Goal: Use online tool/utility: Utilize a website feature to perform a specific function

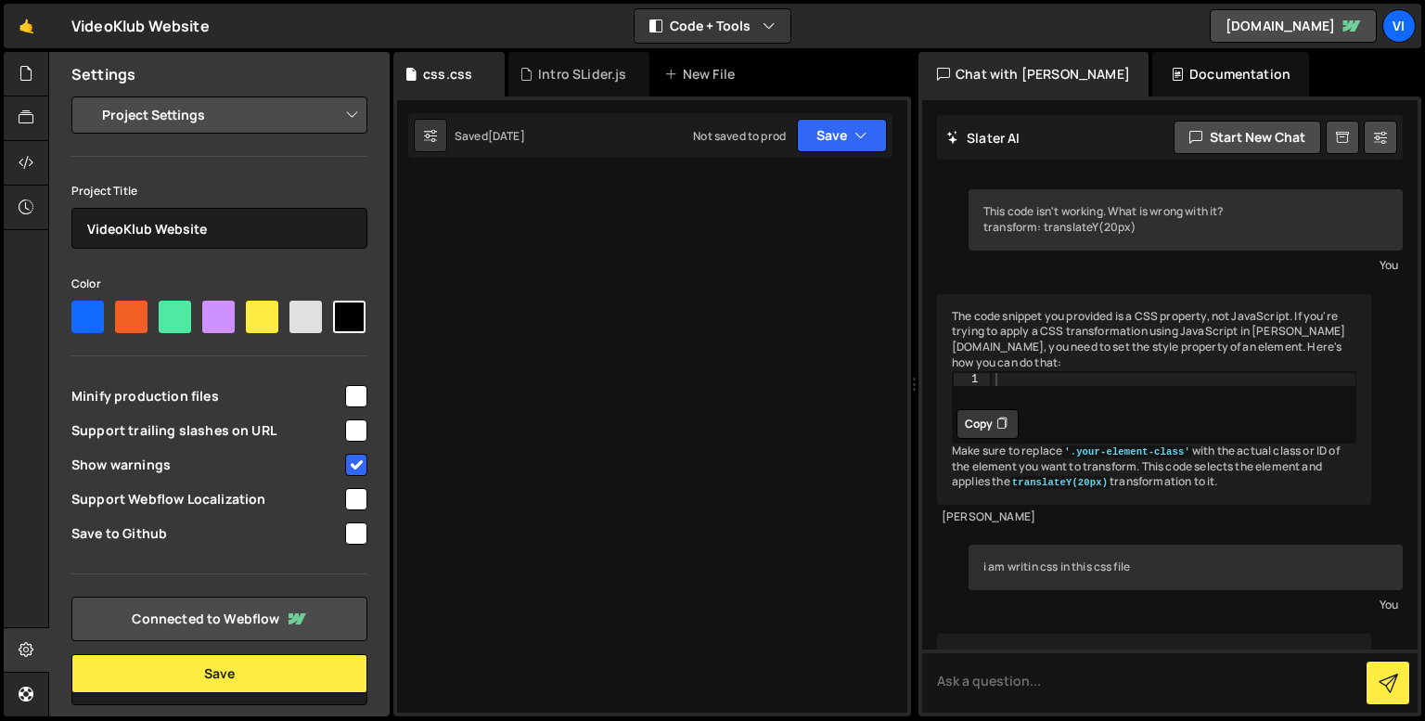
select select "68a466317e60039d124b6900"
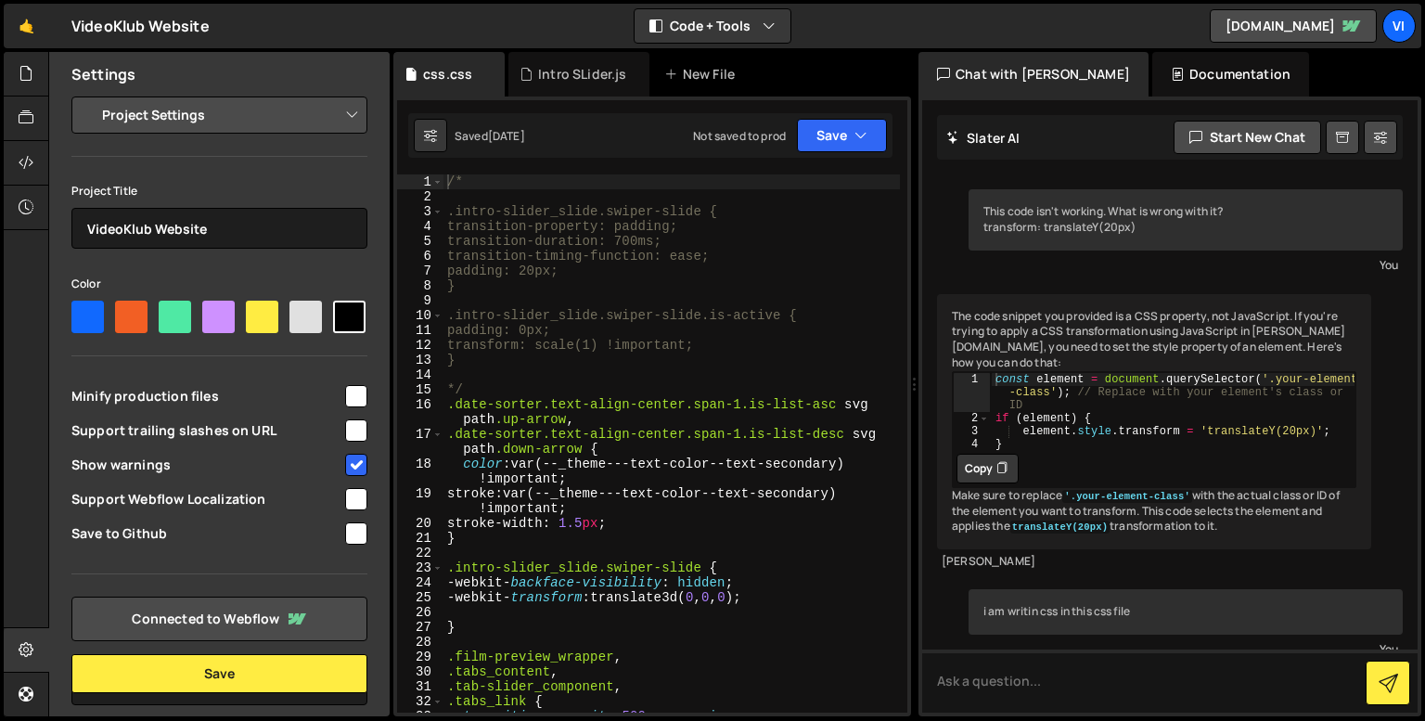
scroll to position [13197, 0]
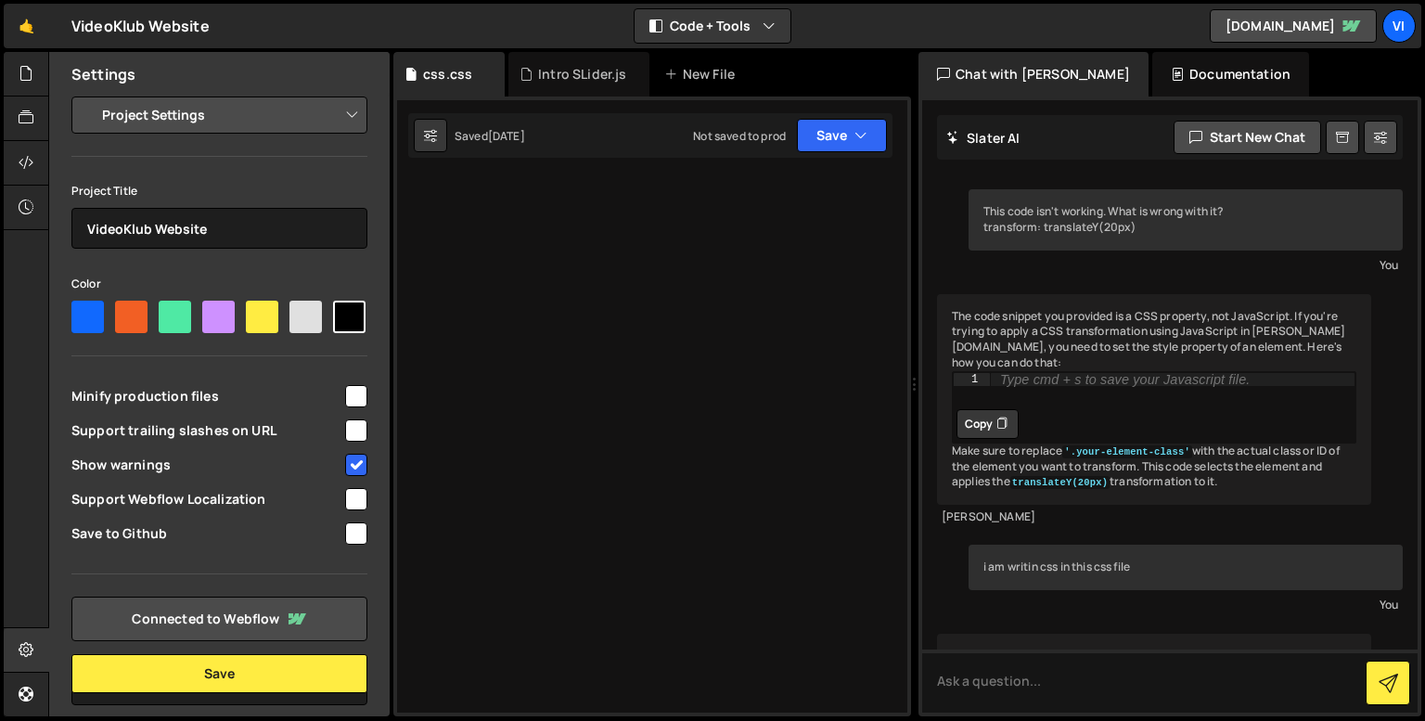
select select "68a466317e60039d124b6900"
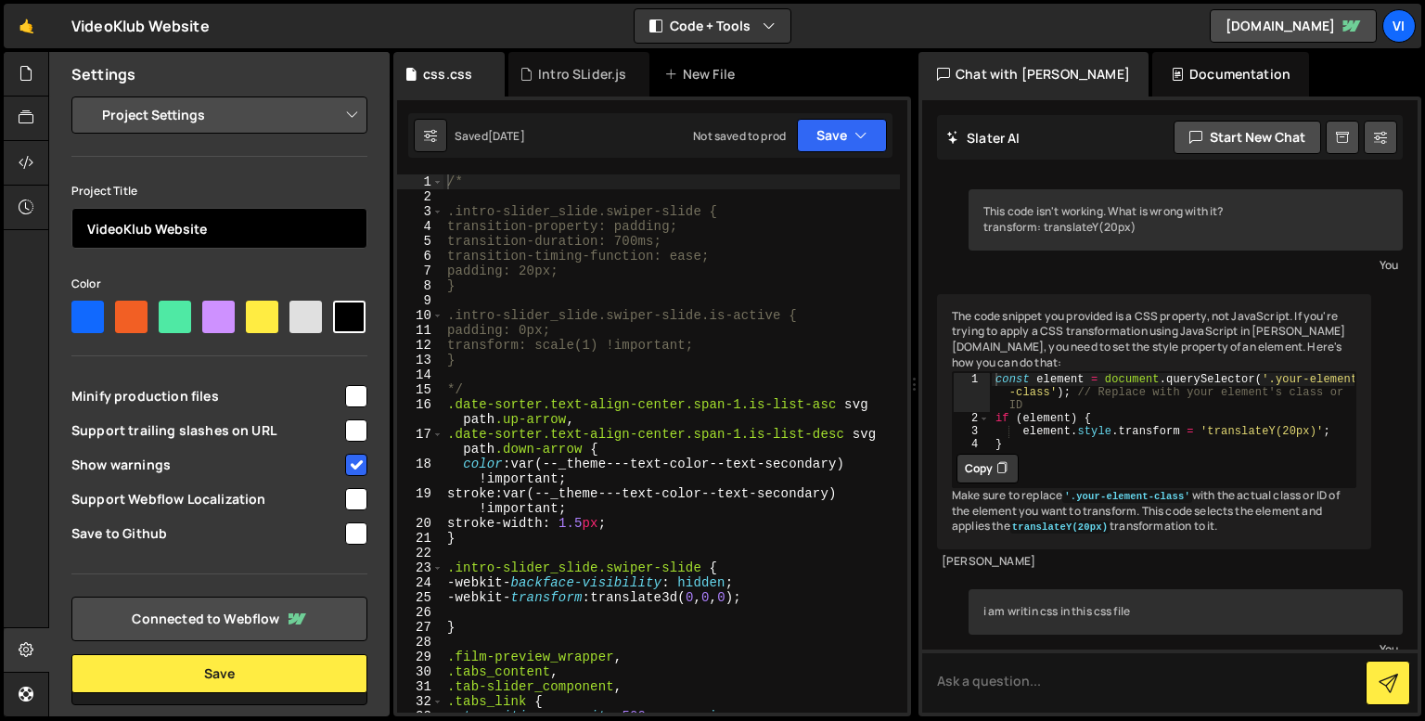
scroll to position [13197, 0]
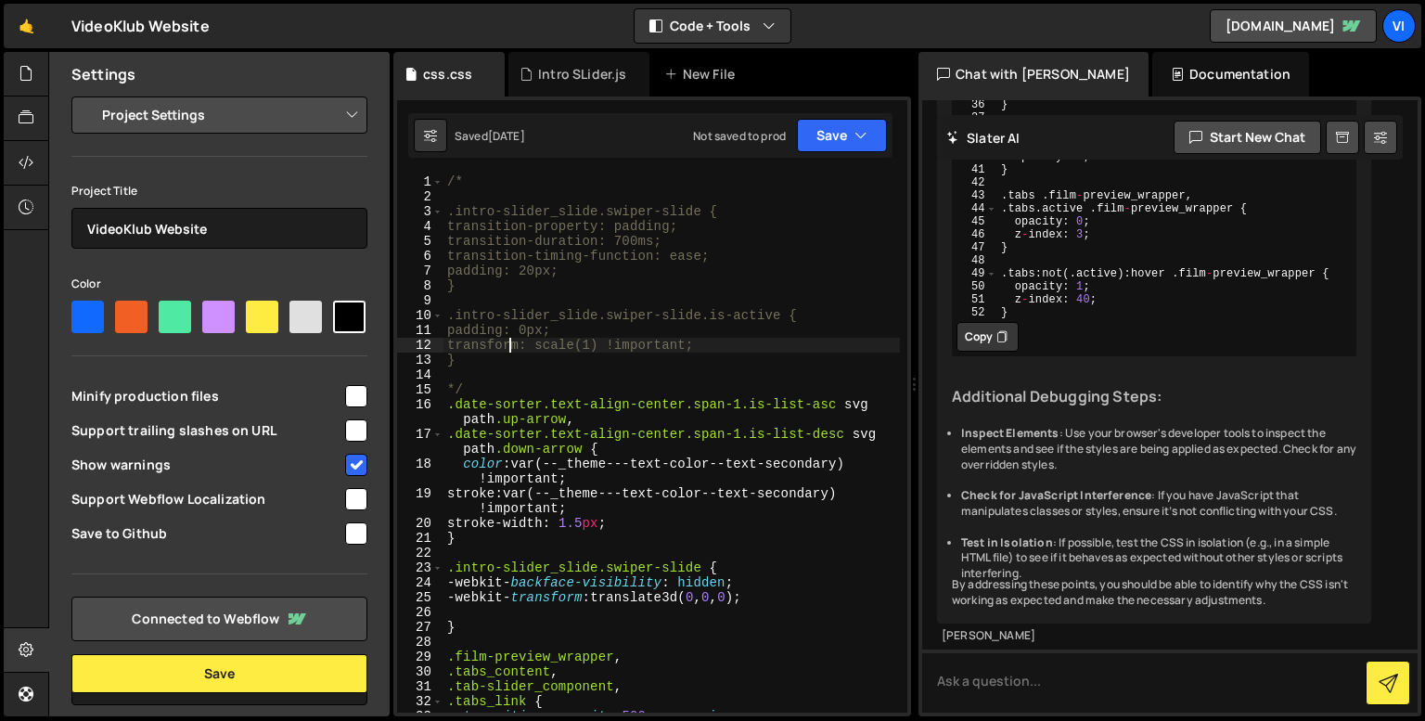
click at [512, 351] on div "/* .intro-slider_slide.swiper-slide { transition-property: padding; transition-…" at bounding box center [671, 458] width 456 height 568
click at [520, 364] on div "/* .intro-slider_slide.swiper-slide { transition-property: padding; transition-…" at bounding box center [671, 458] width 456 height 568
click at [775, 492] on div "/* .intro-slider_slide.swiper-slide { transition-property: padding; transition-…" at bounding box center [671, 458] width 456 height 568
click at [768, 512] on div "/* .intro-slider_slide.swiper-slide { transition-property: padding; transition-…" at bounding box center [671, 458] width 456 height 568
click at [740, 528] on div "/* .intro-slider_slide.swiper-slide { transition-property: padding; transition-…" at bounding box center [671, 458] width 456 height 568
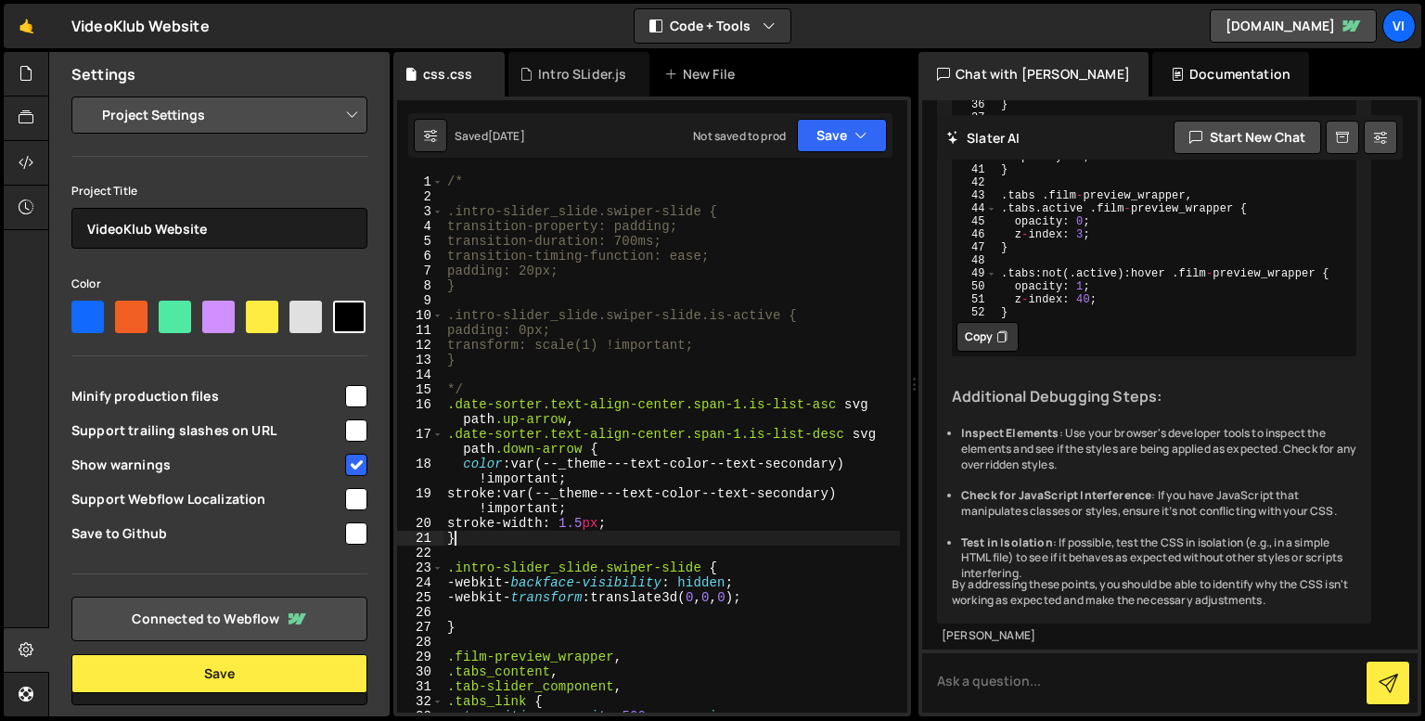
click at [735, 543] on div "/* .intro-slider_slide.swiper-slide { transition-property: padding; transition-…" at bounding box center [671, 458] width 456 height 568
type textarea "}"
click at [611, 557] on div "/* .intro-slider_slide.swiper-slide { transition-property: padding; transition-…" at bounding box center [671, 458] width 456 height 568
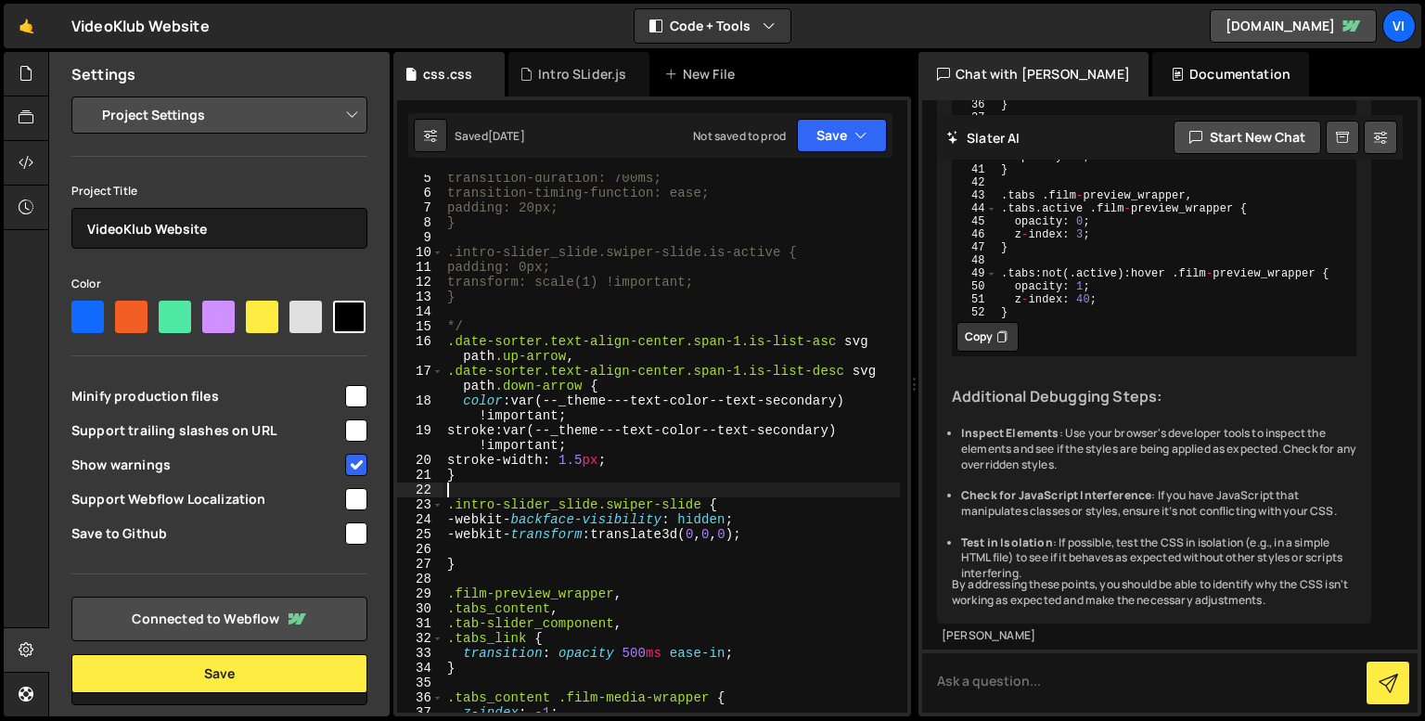
scroll to position [64, 0]
click at [606, 559] on div "transition-duration: 700ms; transition-timing-function: ease; padding: 20px; } …" at bounding box center [671, 454] width 456 height 568
type textarea "}"
type textarea "-webkit-transform: translate3d(0, 0, 0);"
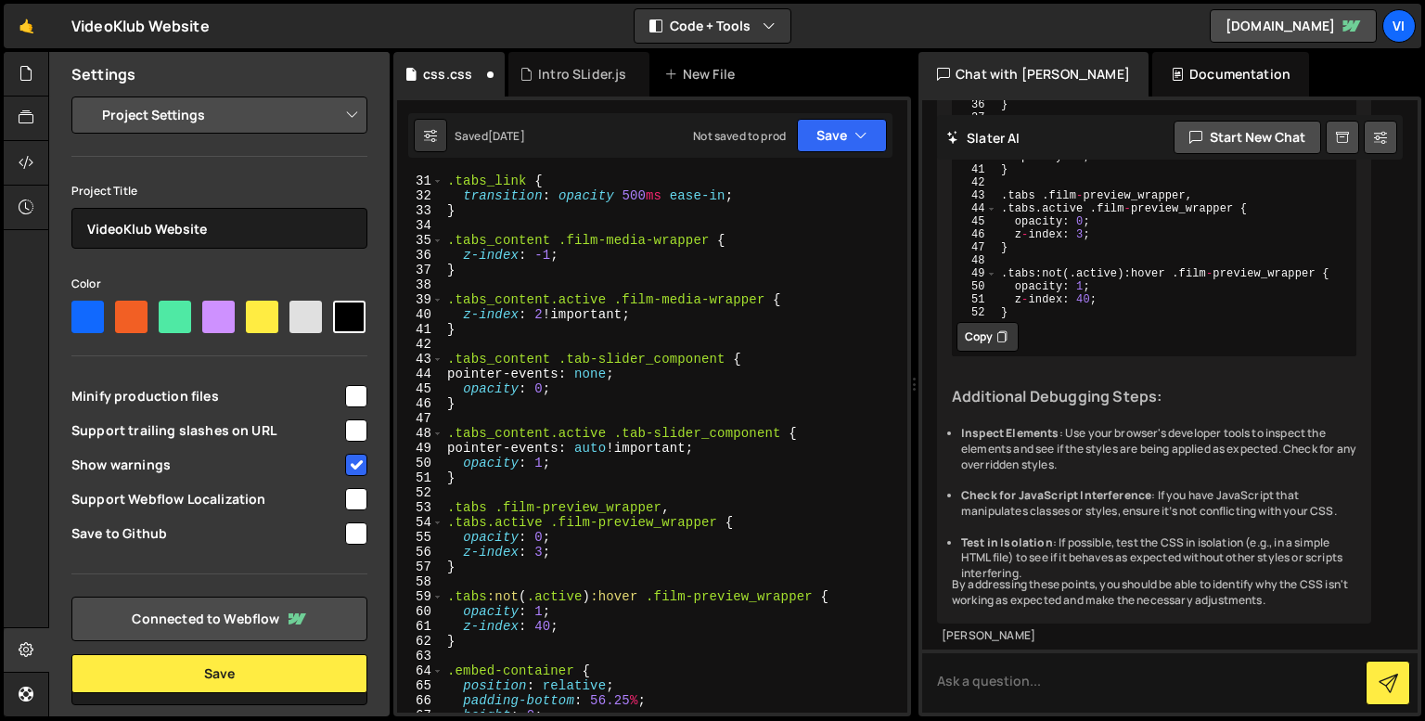
scroll to position [316, 0]
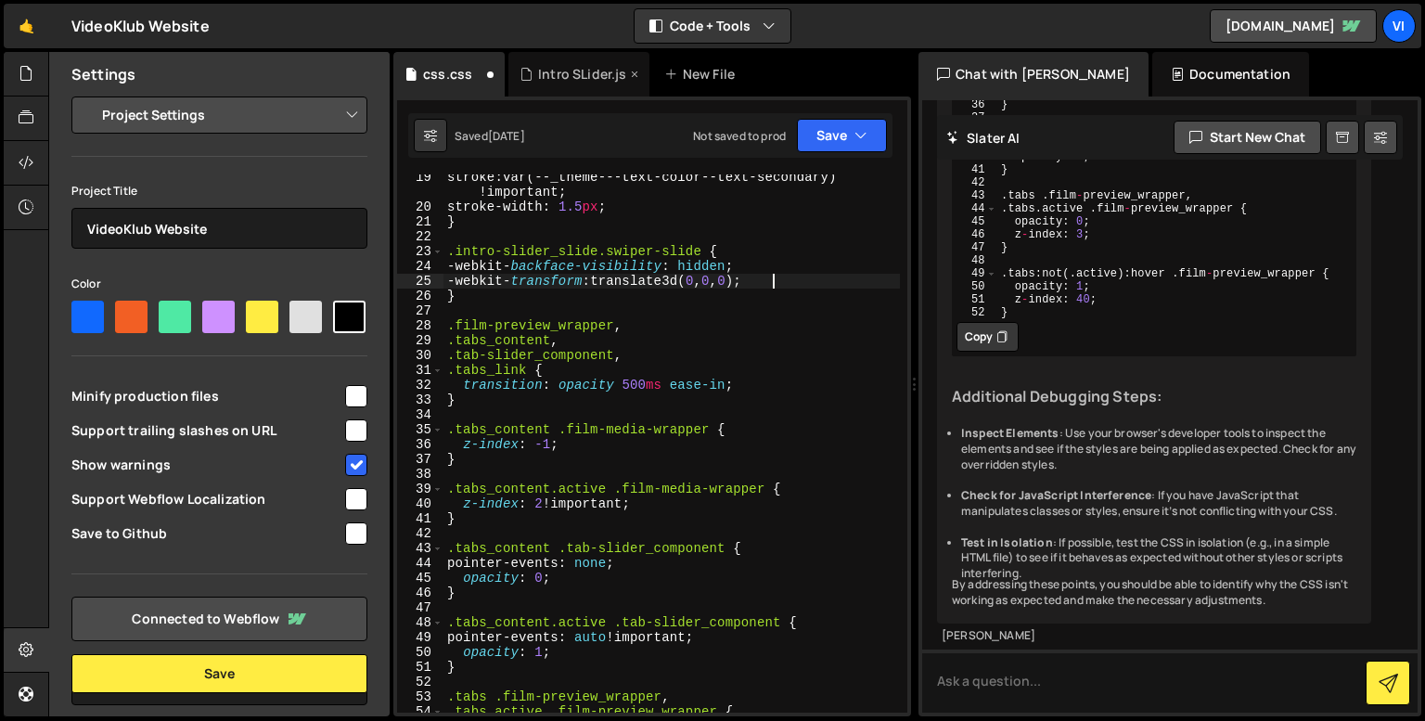
click at [531, 80] on icon at bounding box center [525, 74] width 13 height 19
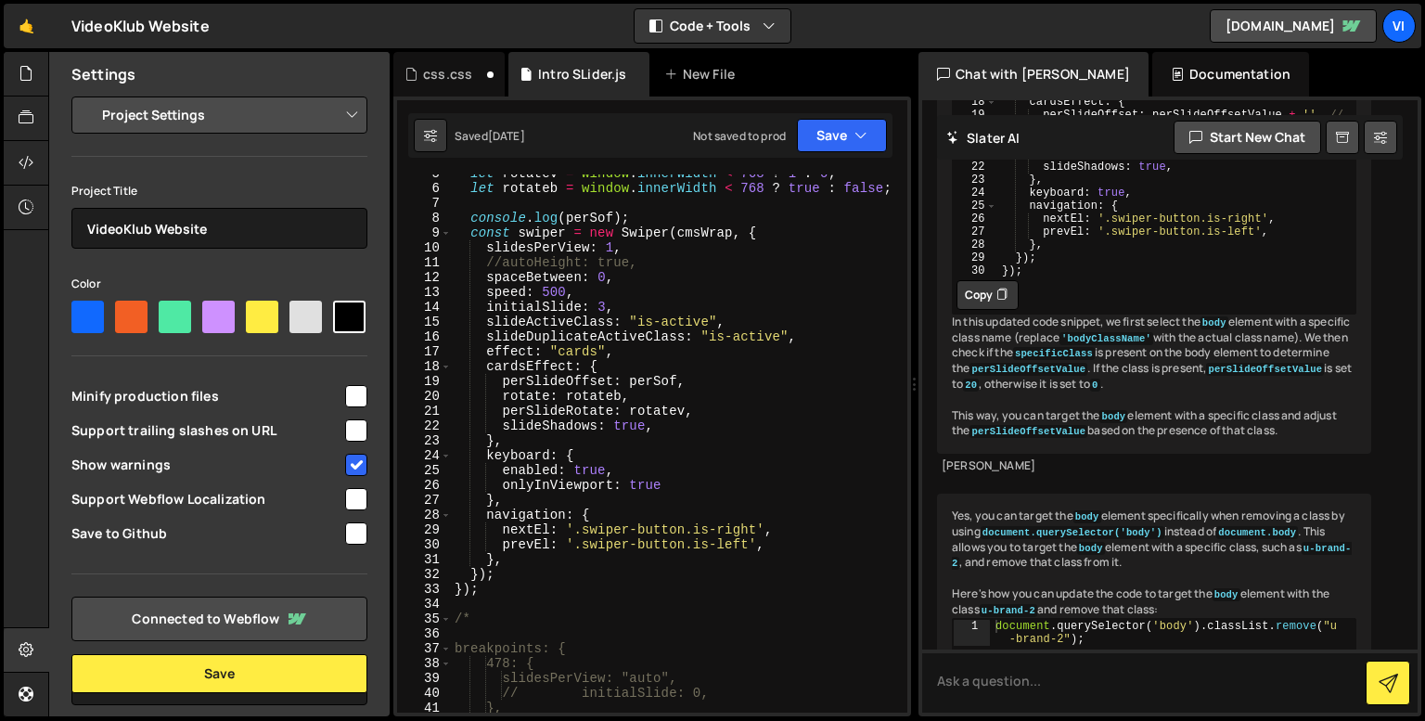
scroll to position [0, 0]
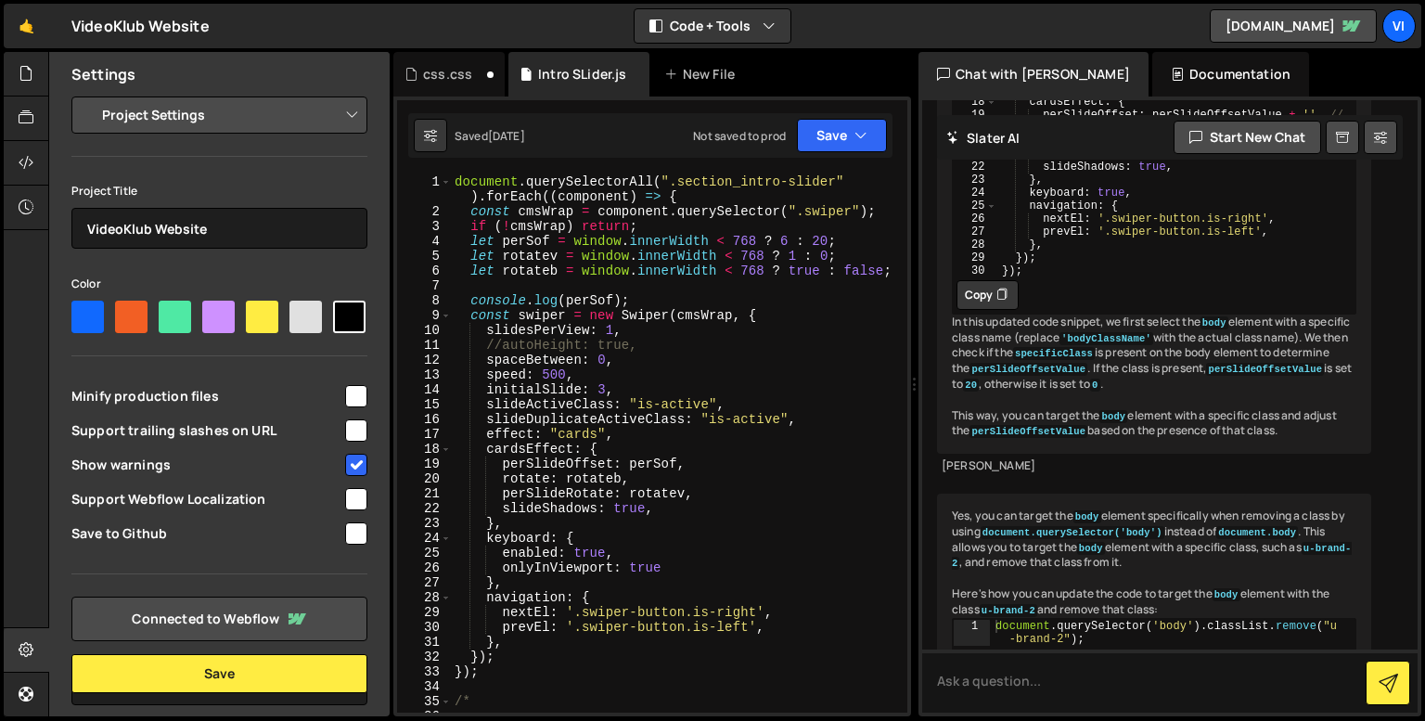
click at [780, 266] on div "document . querySelectorAll ( ".section_intro-slider" ) . forEach (( component …" at bounding box center [675, 465] width 449 height 582
type textarea "let rotateb = window.innerWidth < 768 ? true : false;"
click at [779, 284] on div "document . querySelectorAll ( ".section_intro-slider" ) . forEach (( component …" at bounding box center [675, 465] width 449 height 582
click at [788, 254] on div "document . querySelectorAll ( ".section_intro-slider" ) . forEach (( component …" at bounding box center [675, 465] width 449 height 582
click at [476, 249] on div "document . querySelectorAll ( ".section_intro-slider" ) . forEach (( component …" at bounding box center [675, 465] width 449 height 582
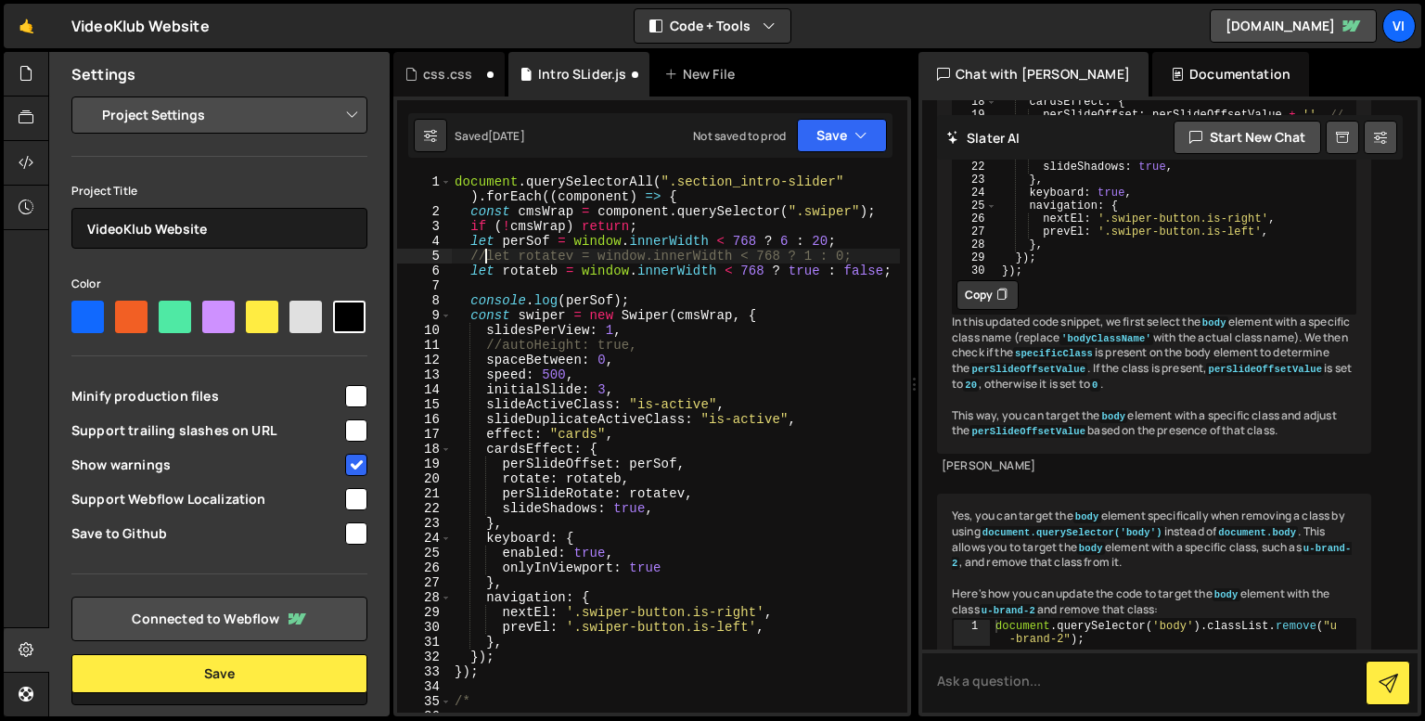
scroll to position [0, 2]
click at [576, 474] on div "document . querySelectorAll ( ".section_intro-slider" ) . forEach (( component …" at bounding box center [675, 465] width 449 height 582
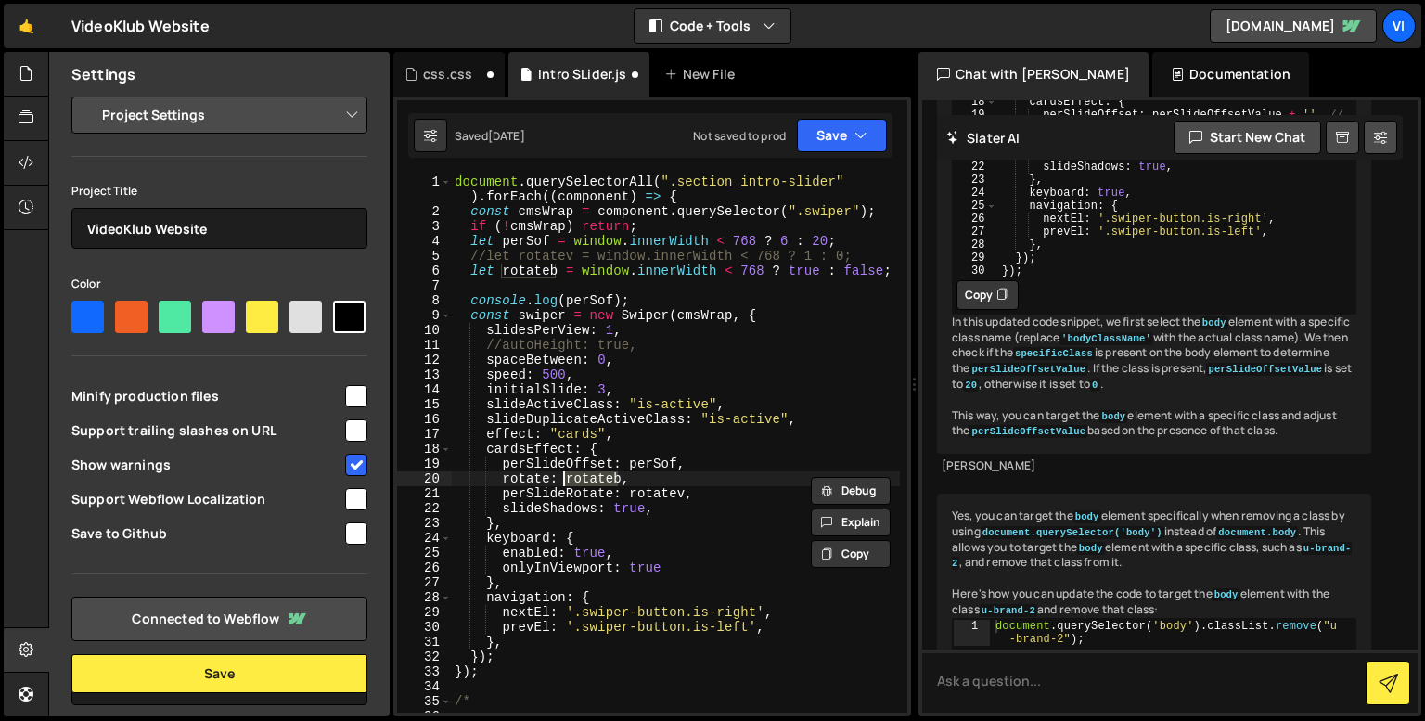
click at [648, 495] on div "document . querySelectorAll ( ".section_intro-slider" ) . forEach (( component …" at bounding box center [675, 465] width 449 height 582
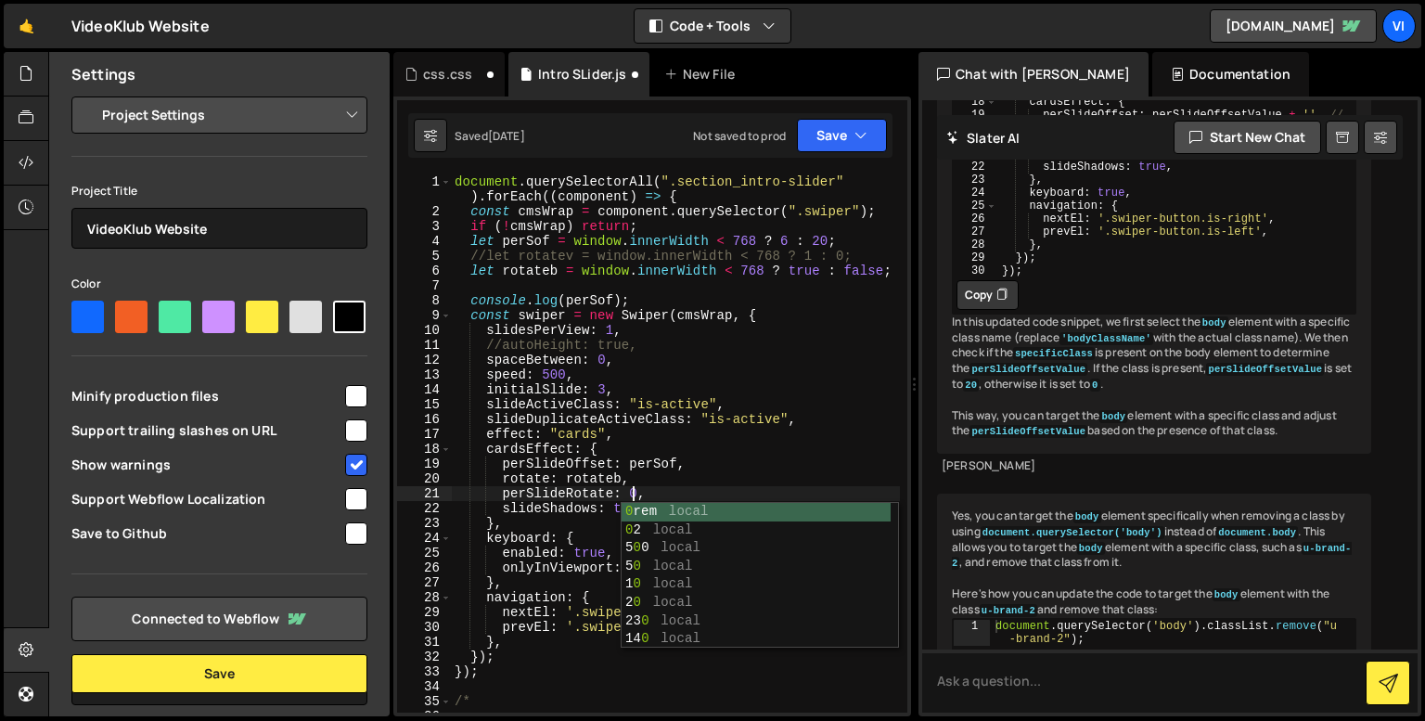
click at [583, 526] on div "document . querySelectorAll ( ".section_intro-slider" ) . forEach (( component …" at bounding box center [675, 465] width 449 height 582
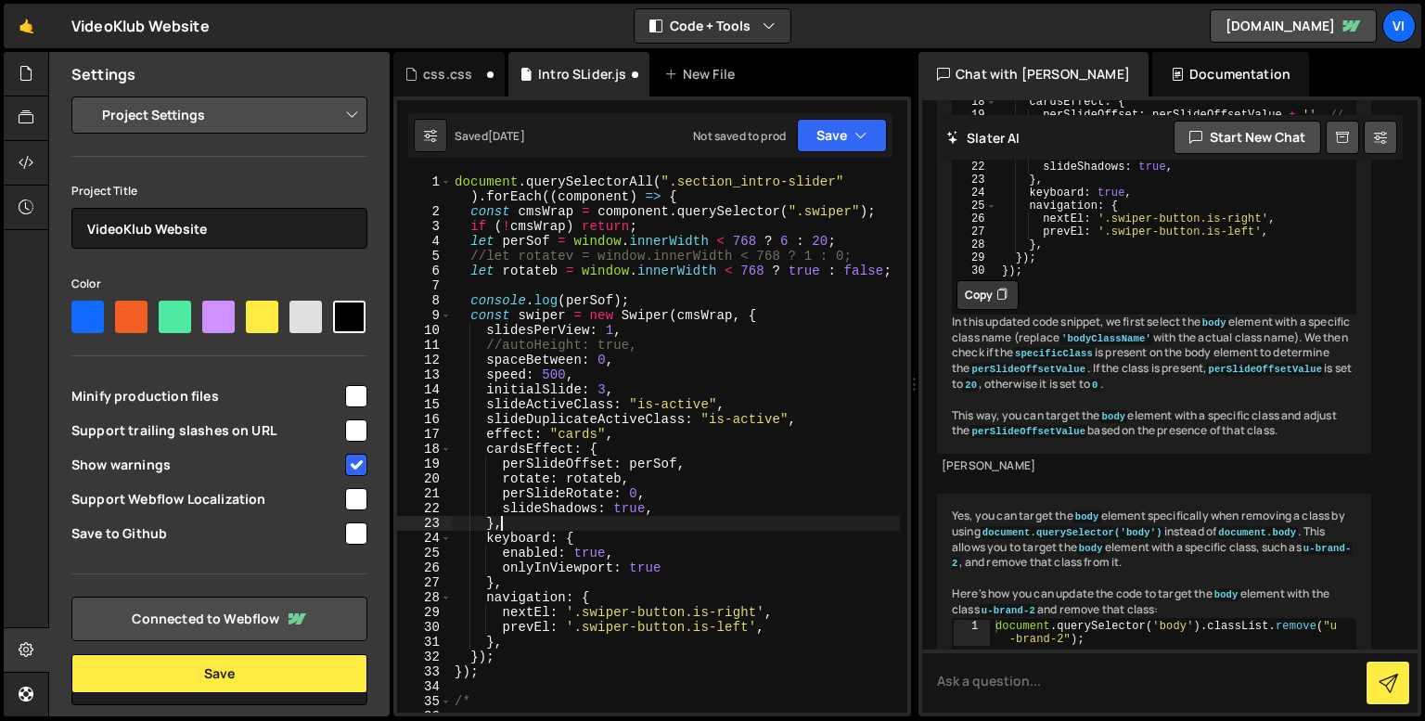
click at [471, 270] on div "document . querySelectorAll ( ".section_intro-slider" ) . forEach (( component …" at bounding box center [675, 465] width 449 height 582
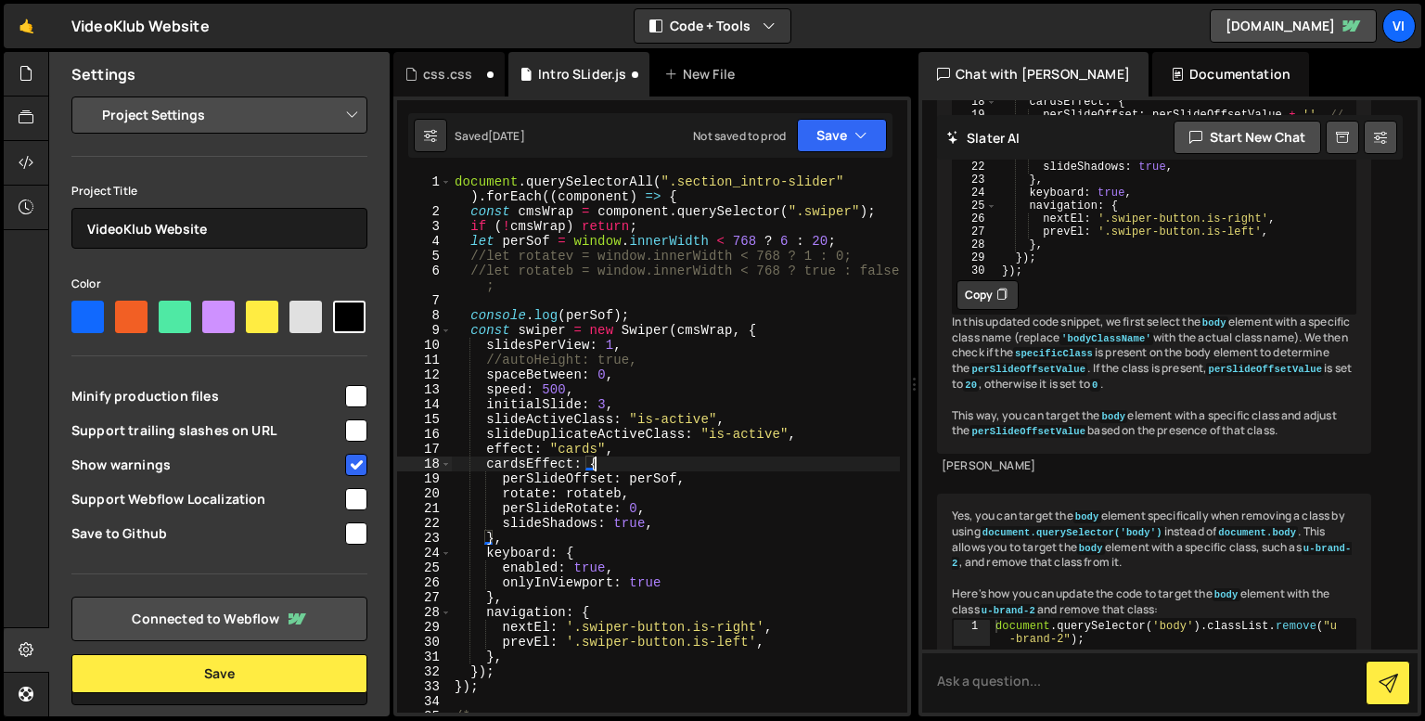
click at [646, 457] on div "document . querySelectorAll ( ".section_intro-slider" ) . forEach (( component …" at bounding box center [675, 465] width 449 height 582
click at [651, 518] on div "document . querySelectorAll ( ".section_intro-slider" ) . forEach (( component …" at bounding box center [675, 465] width 449 height 582
click at [779, 234] on div "document . querySelectorAll ( ".section_intro-slider" ) . forEach (( component …" at bounding box center [675, 465] width 449 height 582
click at [663, 527] on div "document . querySelectorAll ( ".section_intro-slider" ) . forEach (( component …" at bounding box center [675, 465] width 449 height 582
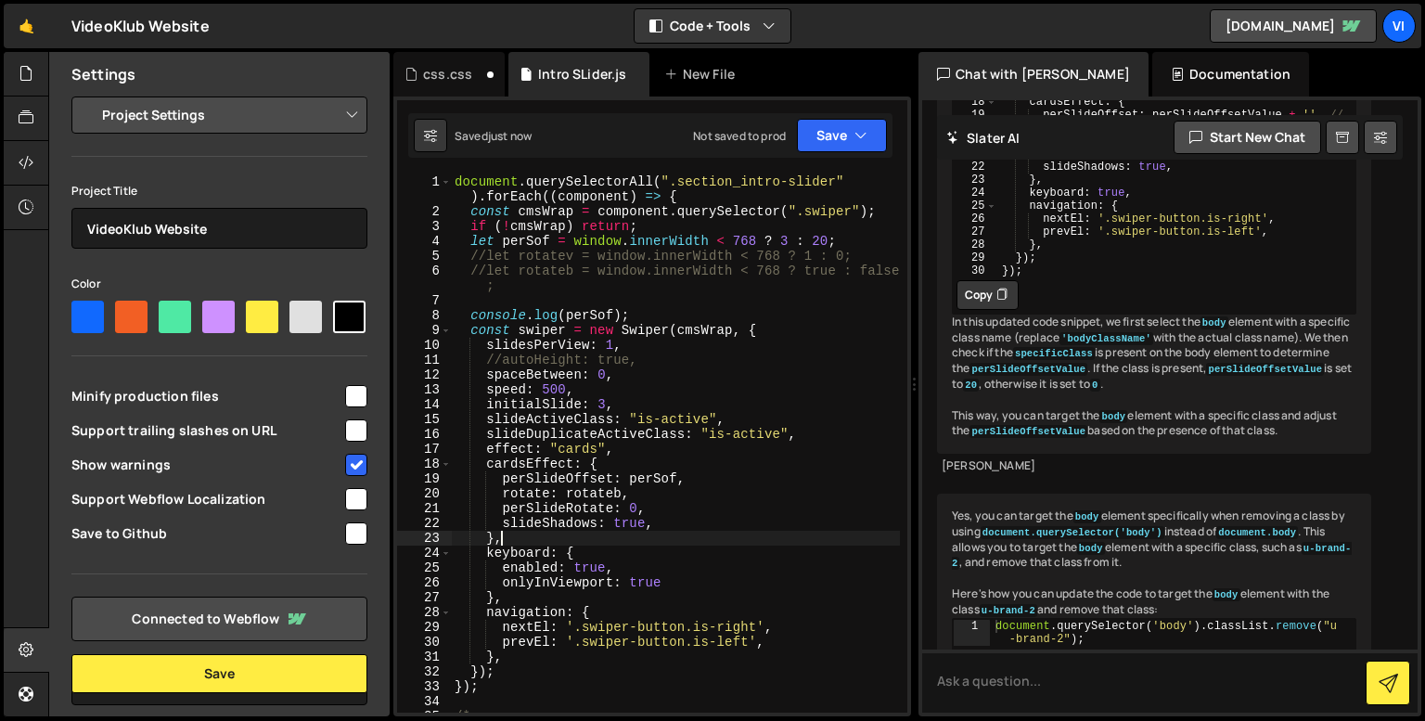
click at [662, 538] on div "document . querySelectorAll ( ".section_intro-slider" ) . forEach (( component …" at bounding box center [675, 465] width 449 height 582
click at [603, 314] on div "document . querySelectorAll ( ".section_intro-slider" ) . forEach (( component …" at bounding box center [675, 465] width 449 height 582
click at [649, 391] on div "document . querySelectorAll ( ".section_intro-slider" ) . forEach (( component …" at bounding box center [675, 465] width 449 height 582
click at [664, 469] on div "document . querySelectorAll ( ".section_intro-slider" ) . forEach (( component …" at bounding box center [675, 465] width 449 height 582
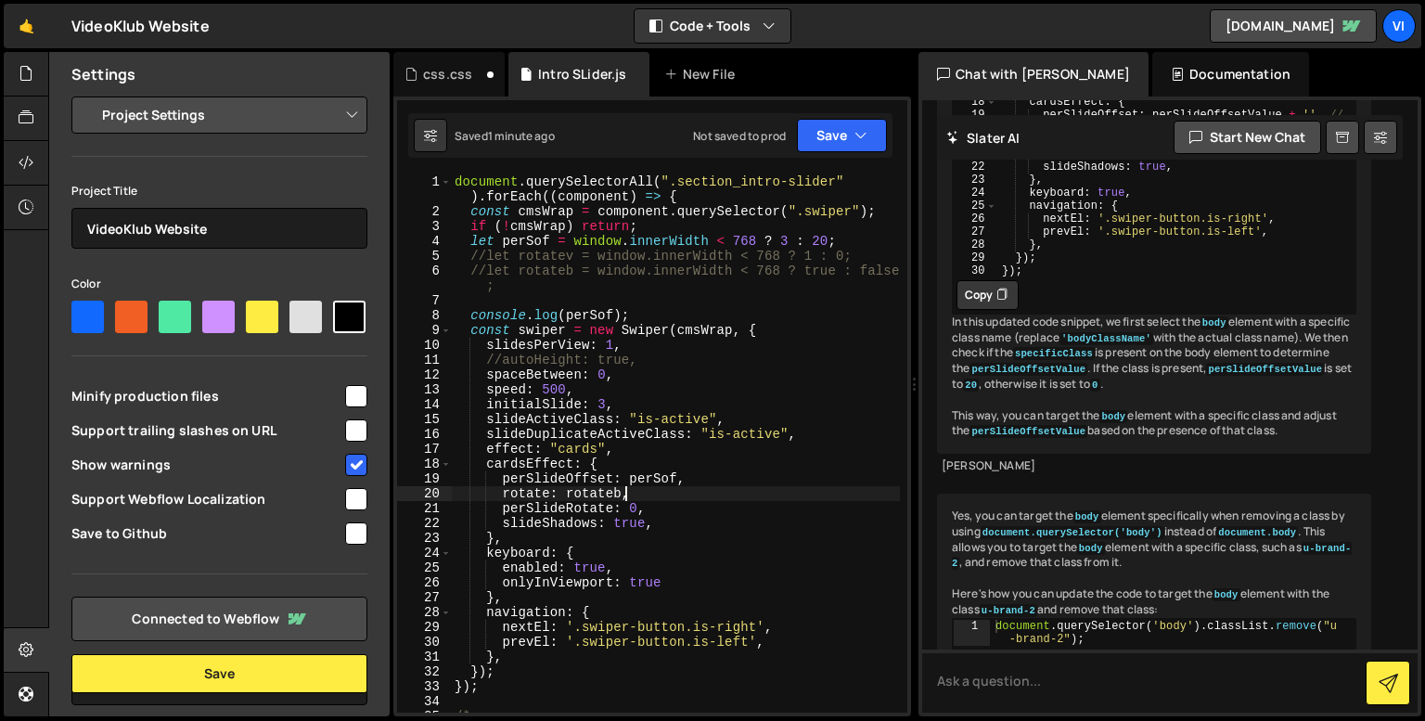
click at [675, 498] on div "document . querySelectorAll ( ".section_intro-slider" ) . forEach (( component …" at bounding box center [675, 465] width 449 height 582
click at [587, 490] on div "document . querySelectorAll ( ".section_intro-slider" ) . forEach (( component …" at bounding box center [675, 465] width 449 height 582
click at [716, 538] on div "document . querySelectorAll ( ".section_intro-slider" ) . forEach (( component …" at bounding box center [675, 465] width 449 height 582
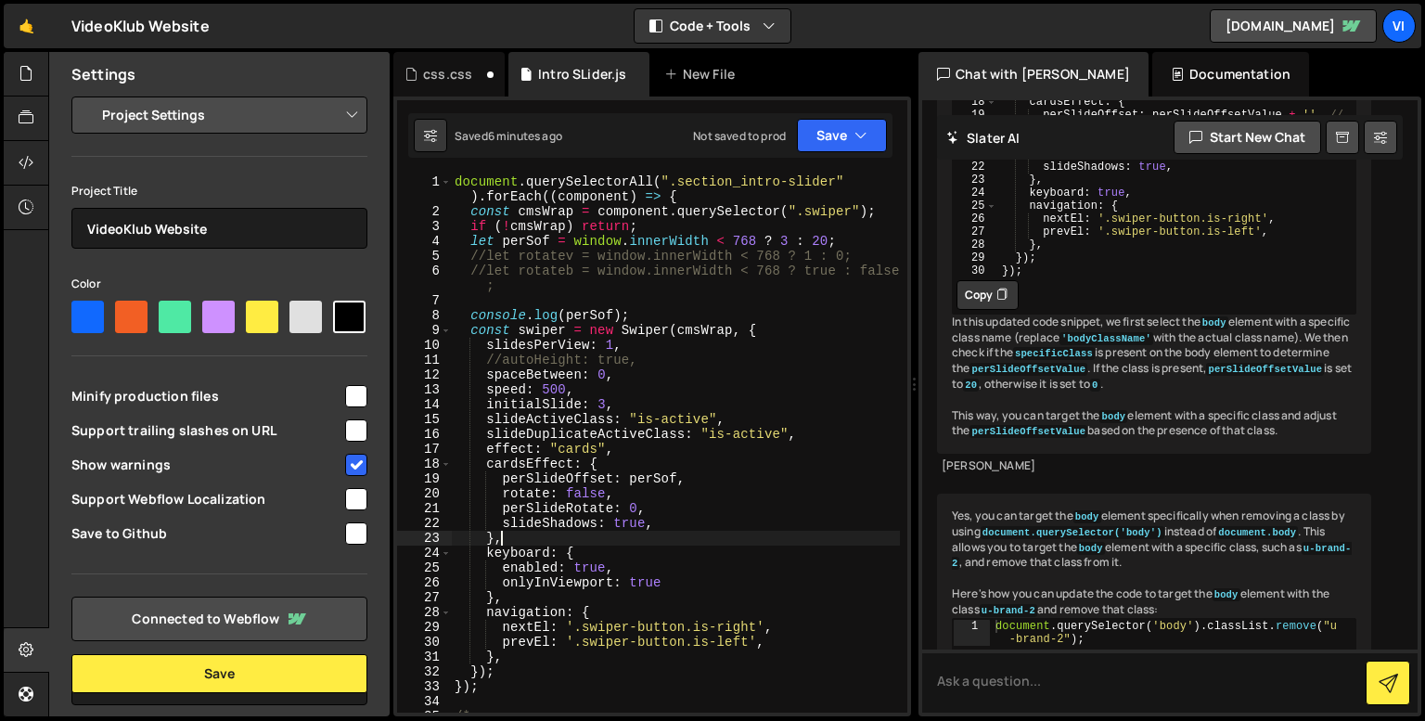
scroll to position [0, 2]
click at [779, 242] on div "document . querySelectorAll ( ".section_intro-slider" ) . forEach (( component …" at bounding box center [675, 465] width 449 height 582
click at [727, 398] on div "document . querySelectorAll ( ".section_intro-slider" ) . forEach (( component …" at bounding box center [675, 465] width 449 height 582
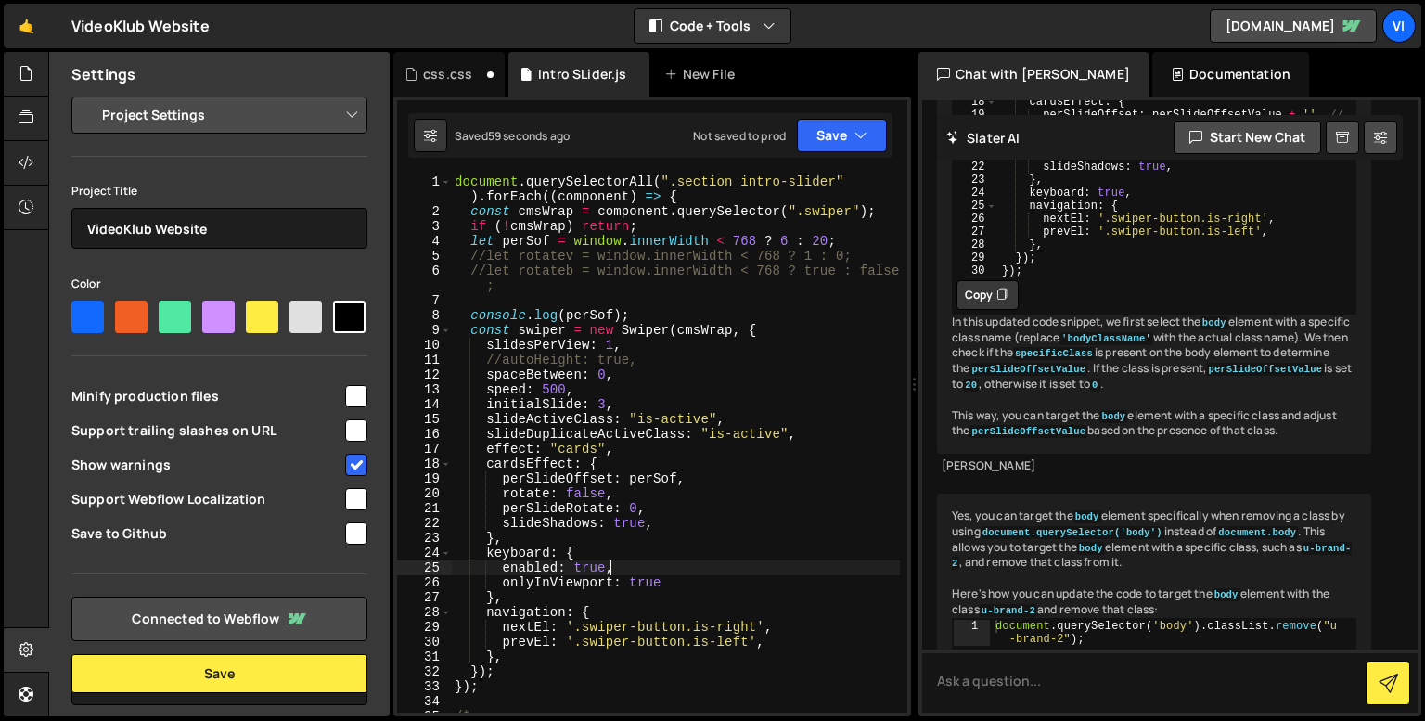
click at [728, 564] on div "document . querySelectorAll ( ".section_intro-slider" ) . forEach (( component …" at bounding box center [675, 465] width 449 height 582
click at [780, 246] on div "document . querySelectorAll ( ".section_intro-slider" ) . forEach (( component …" at bounding box center [675, 465] width 449 height 582
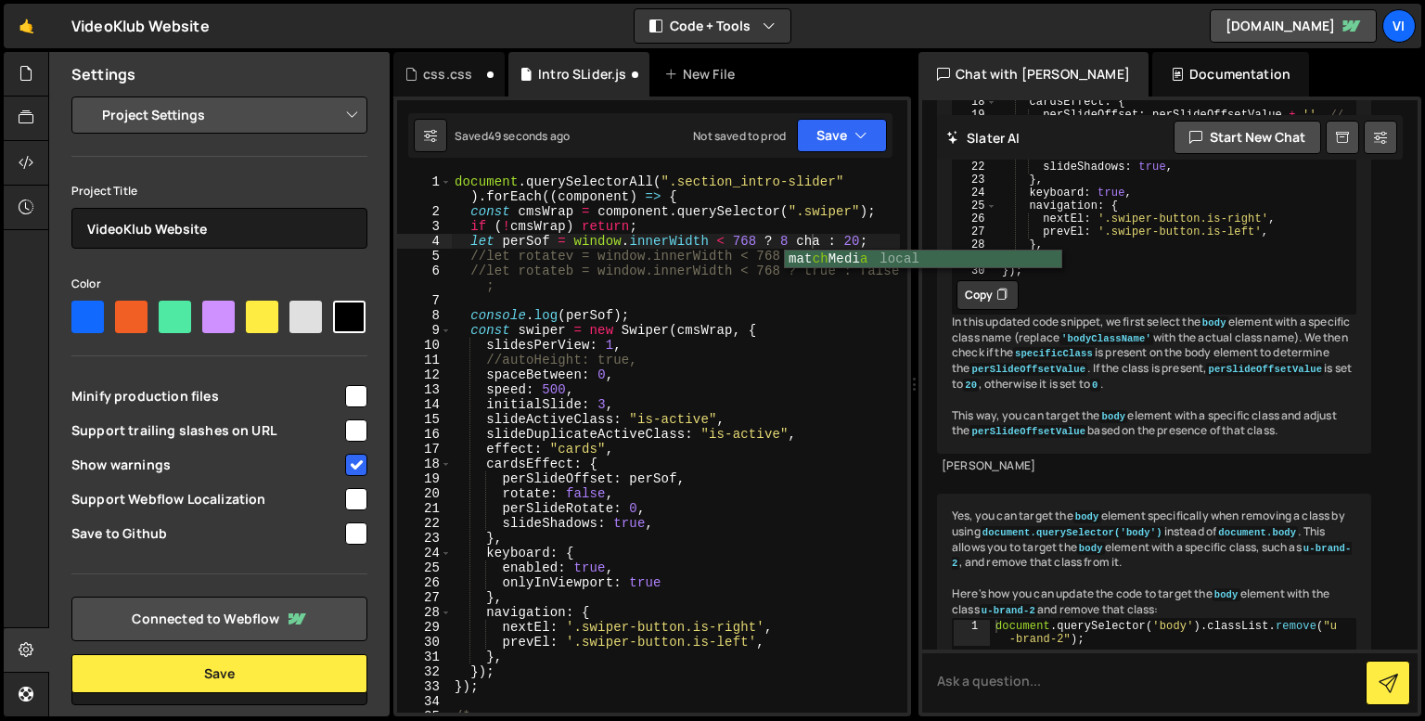
scroll to position [0, 24]
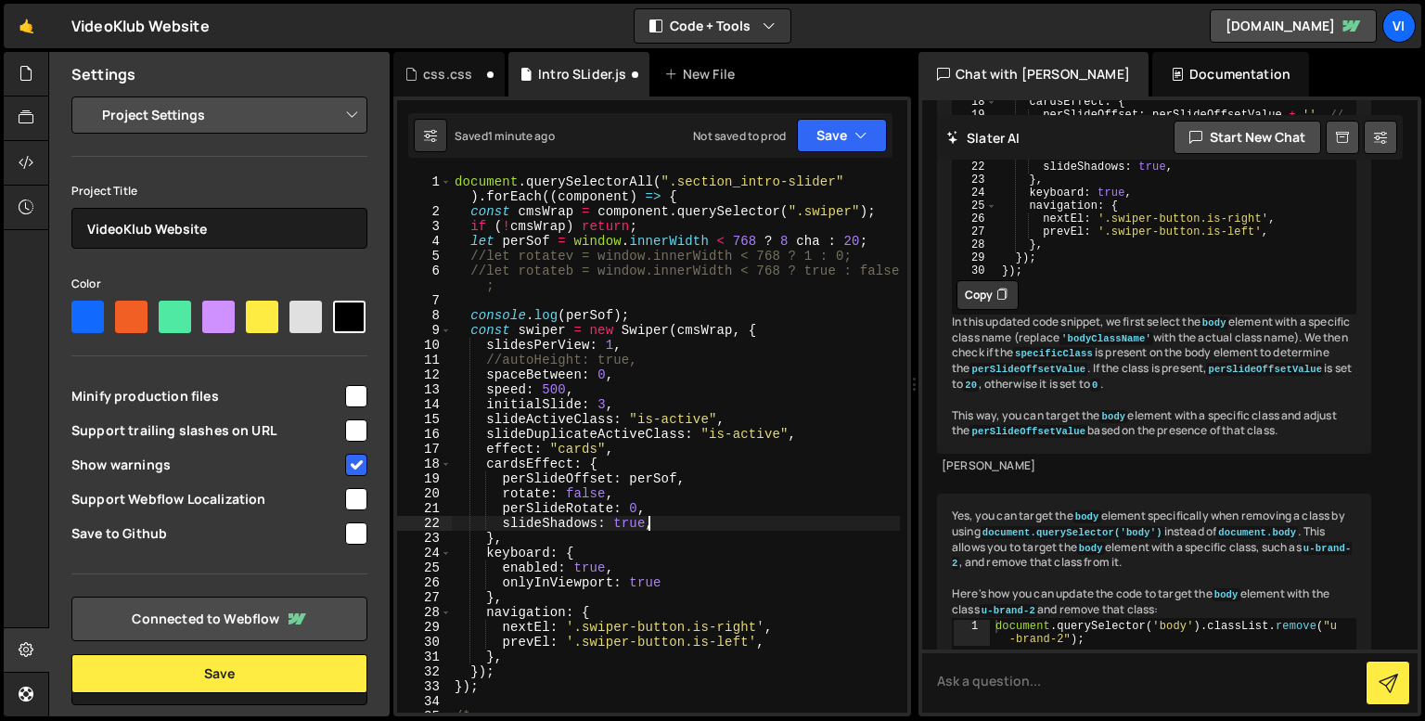
click at [843, 524] on div "document . querySelectorAll ( ".section_intro-slider" ) . forEach (( component …" at bounding box center [675, 465] width 449 height 582
click at [801, 240] on div "document . querySelectorAll ( ".section_intro-slider" ) . forEach (( component …" at bounding box center [675, 465] width 449 height 582
click at [677, 651] on div "document . querySelectorAll ( ".section_intro-slider" ) . forEach (( component …" at bounding box center [675, 465] width 449 height 582
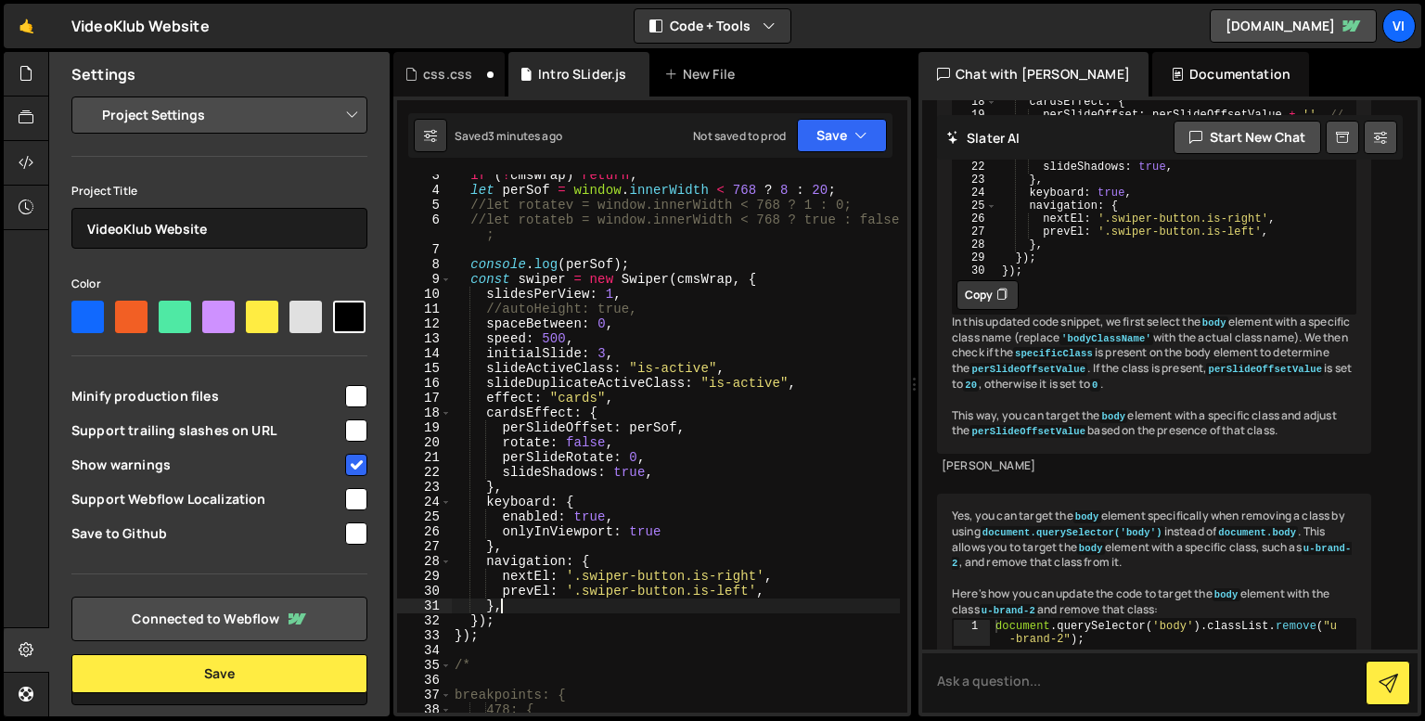
scroll to position [52, 0]
click at [560, 476] on div "if ( ! cmsWrap ) return ; let perSof = window . innerWidth < 768 ? 8 : 20 ; //l…" at bounding box center [675, 451] width 449 height 568
type textarea "slideShadows: true,"
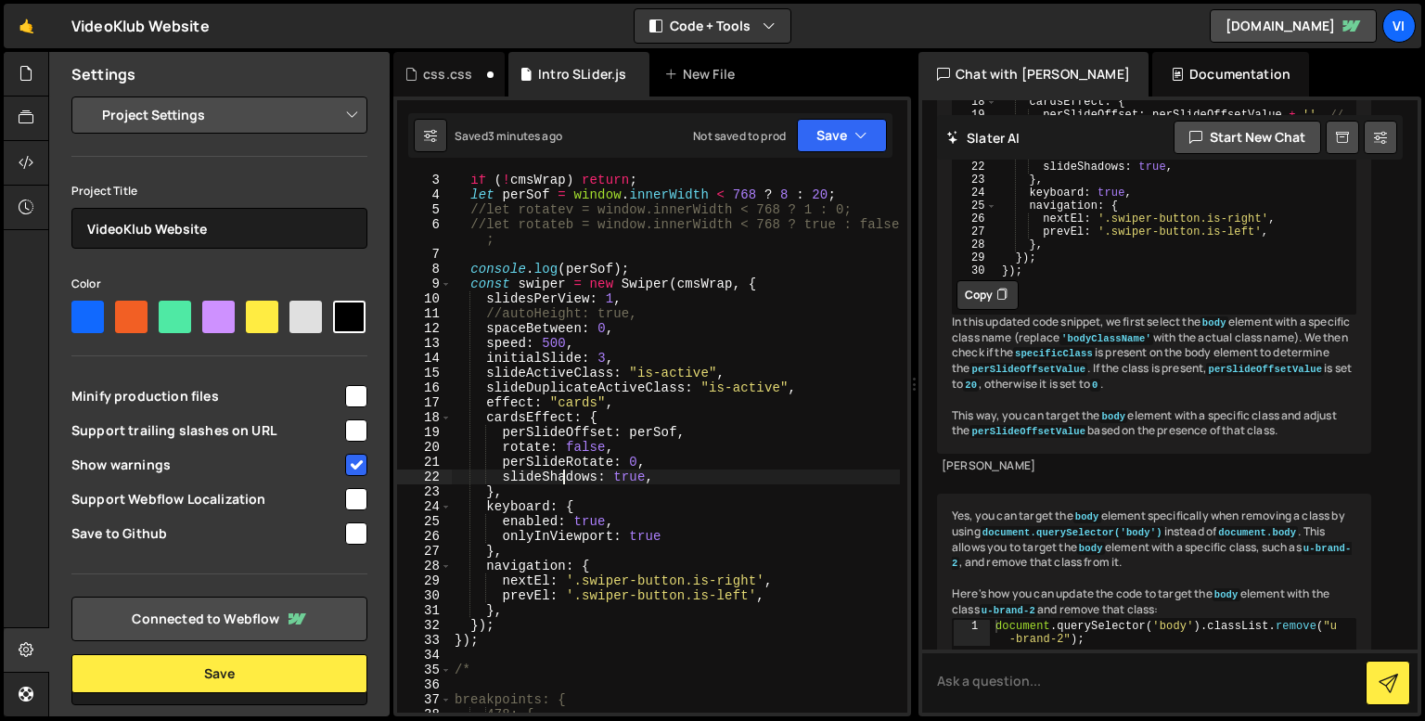
scroll to position [0, 0]
